Goal: Use online tool/utility: Utilize a website feature to perform a specific function

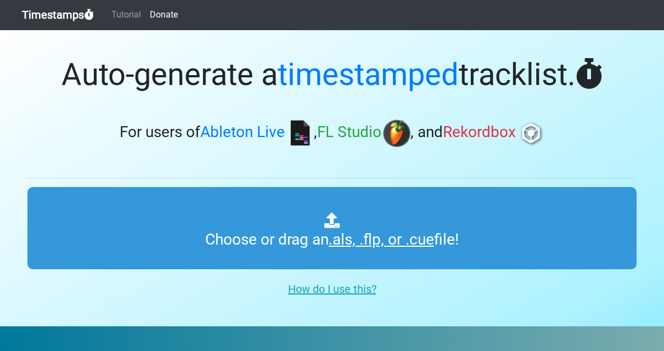
scroll to position [10, 0]
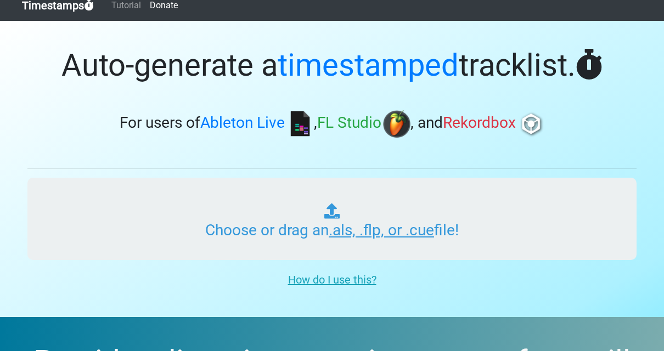
type input "C:\fakepath\MONTAJE AUDIO PARA DURACIONES.als"
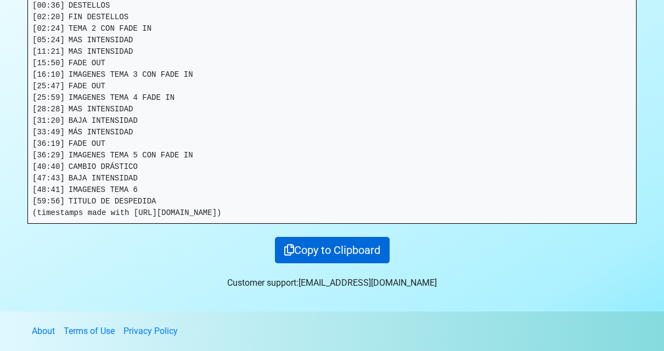
scroll to position [257, 0]
click at [303, 246] on button "Copy to Clipboard" at bounding box center [332, 251] width 115 height 26
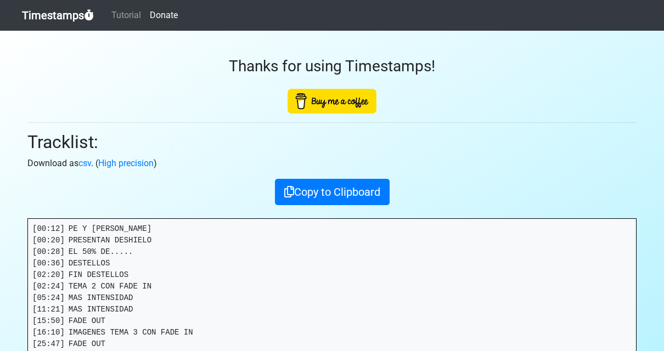
scroll to position [0, 0]
click at [112, 167] on link "High precision" at bounding box center [125, 163] width 55 height 10
click at [87, 164] on link "csv" at bounding box center [84, 163] width 13 height 10
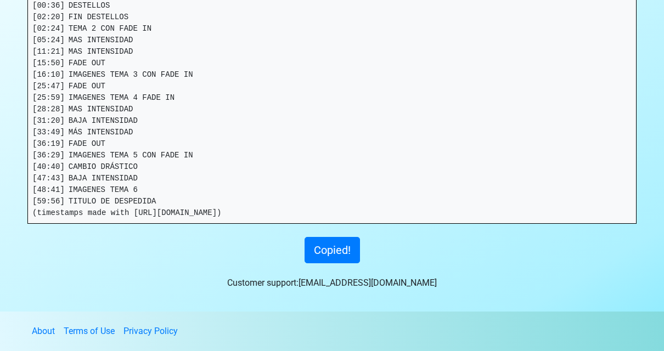
scroll to position [257, 0]
click at [43, 330] on link "About" at bounding box center [43, 331] width 23 height 10
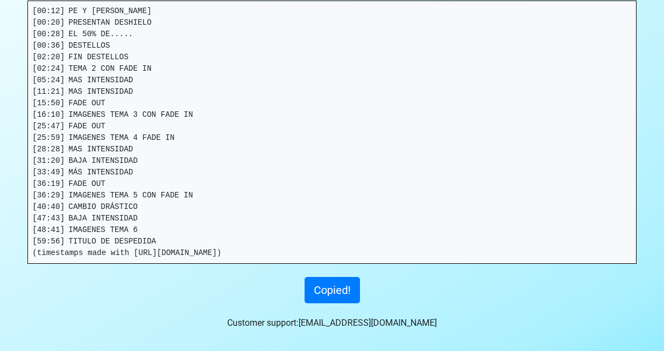
scroll to position [195, 0]
